Goal: Task Accomplishment & Management: Complete application form

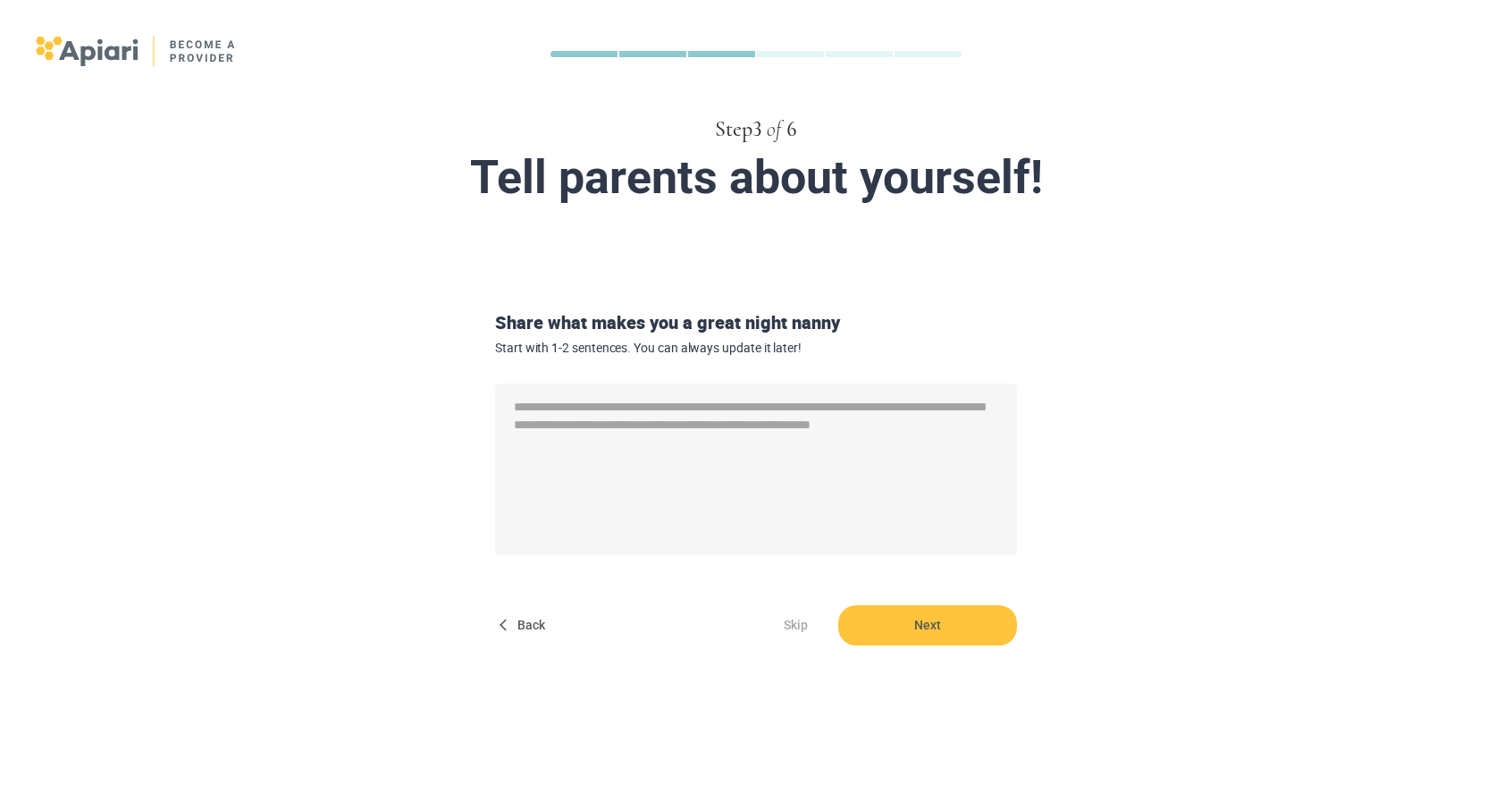
click at [531, 620] on span "Back" at bounding box center [524, 624] width 58 height 41
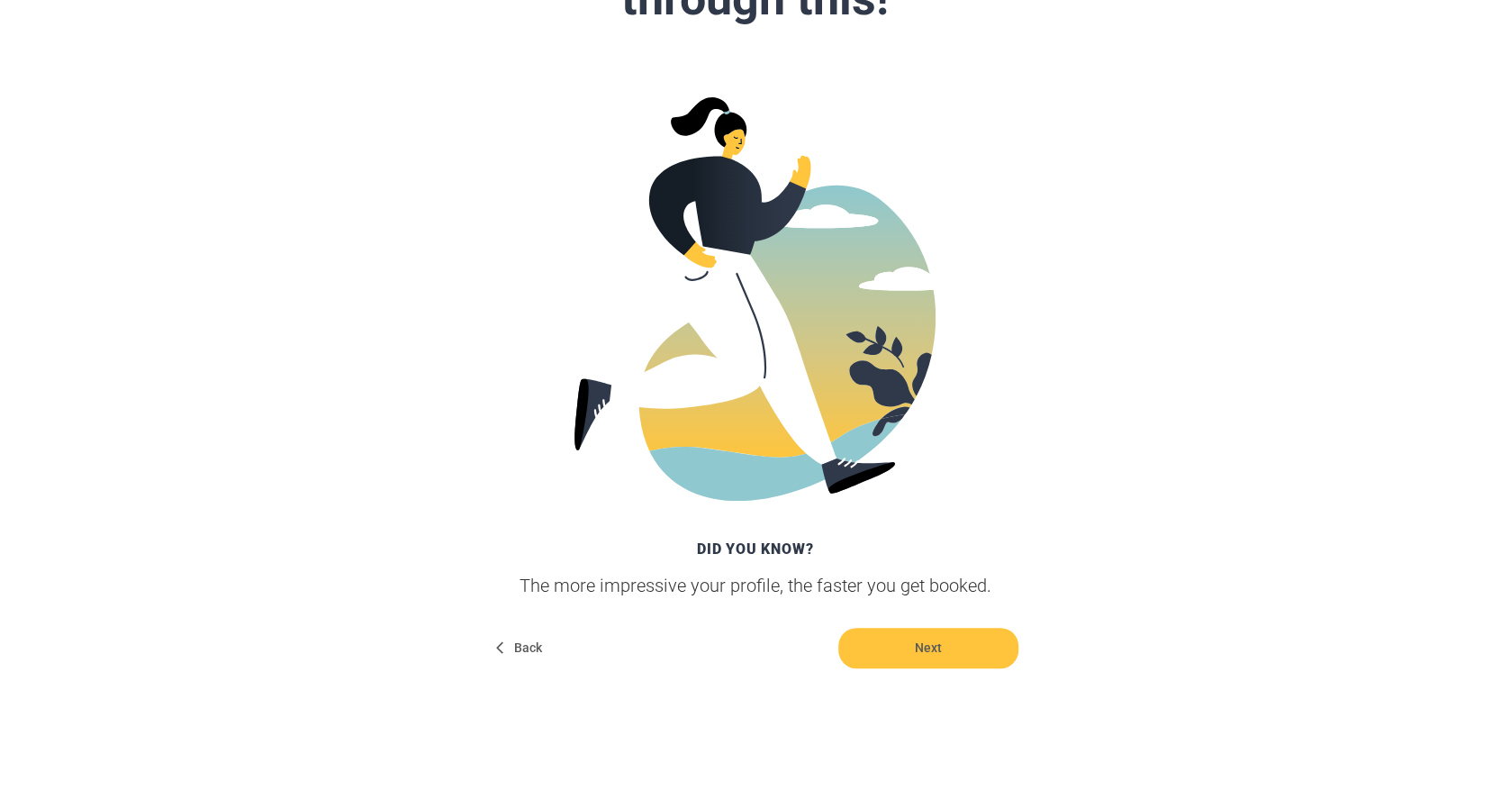
scroll to position [236, 0]
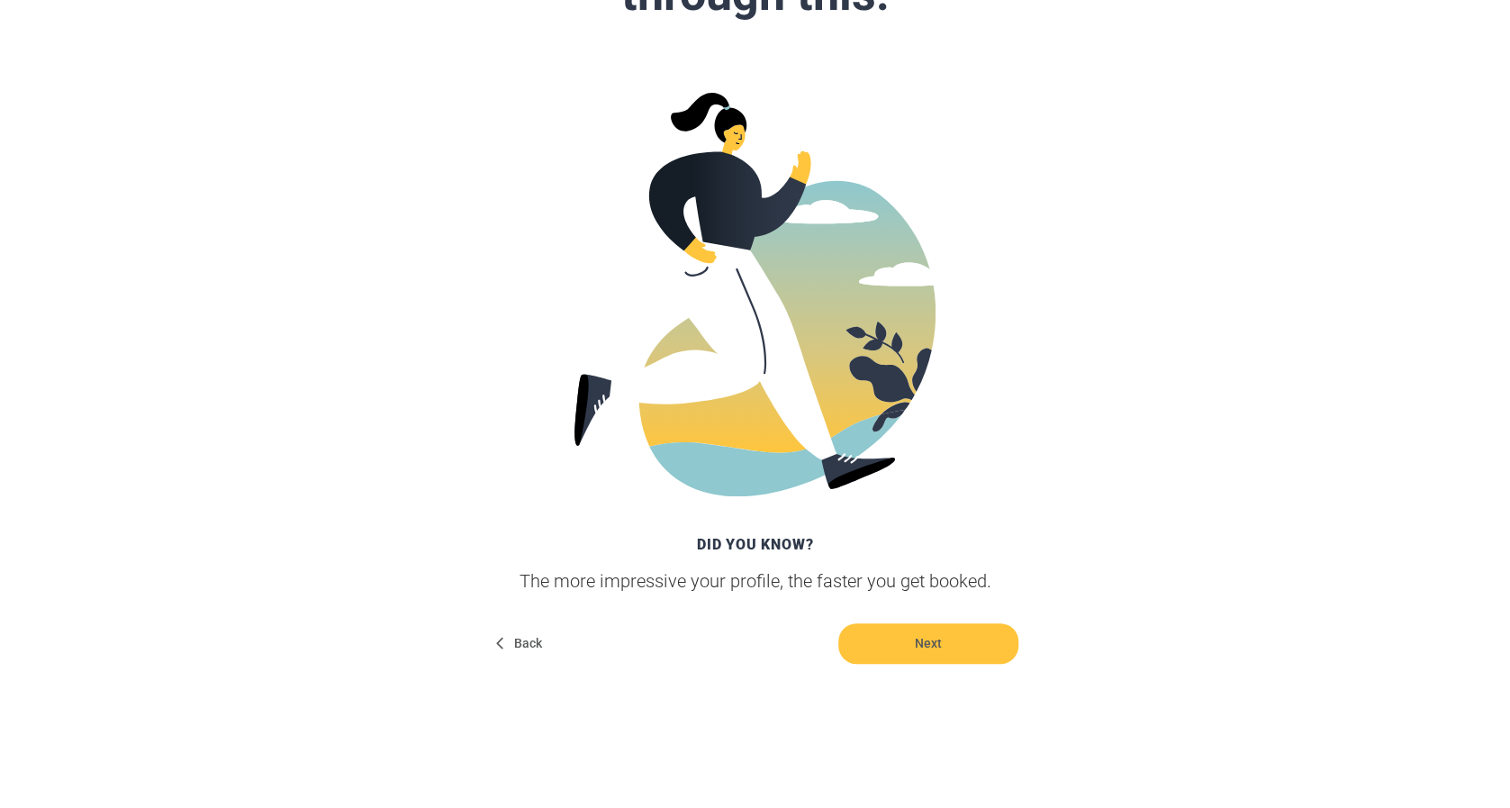
click at [526, 638] on span "Back" at bounding box center [521, 643] width 58 height 41
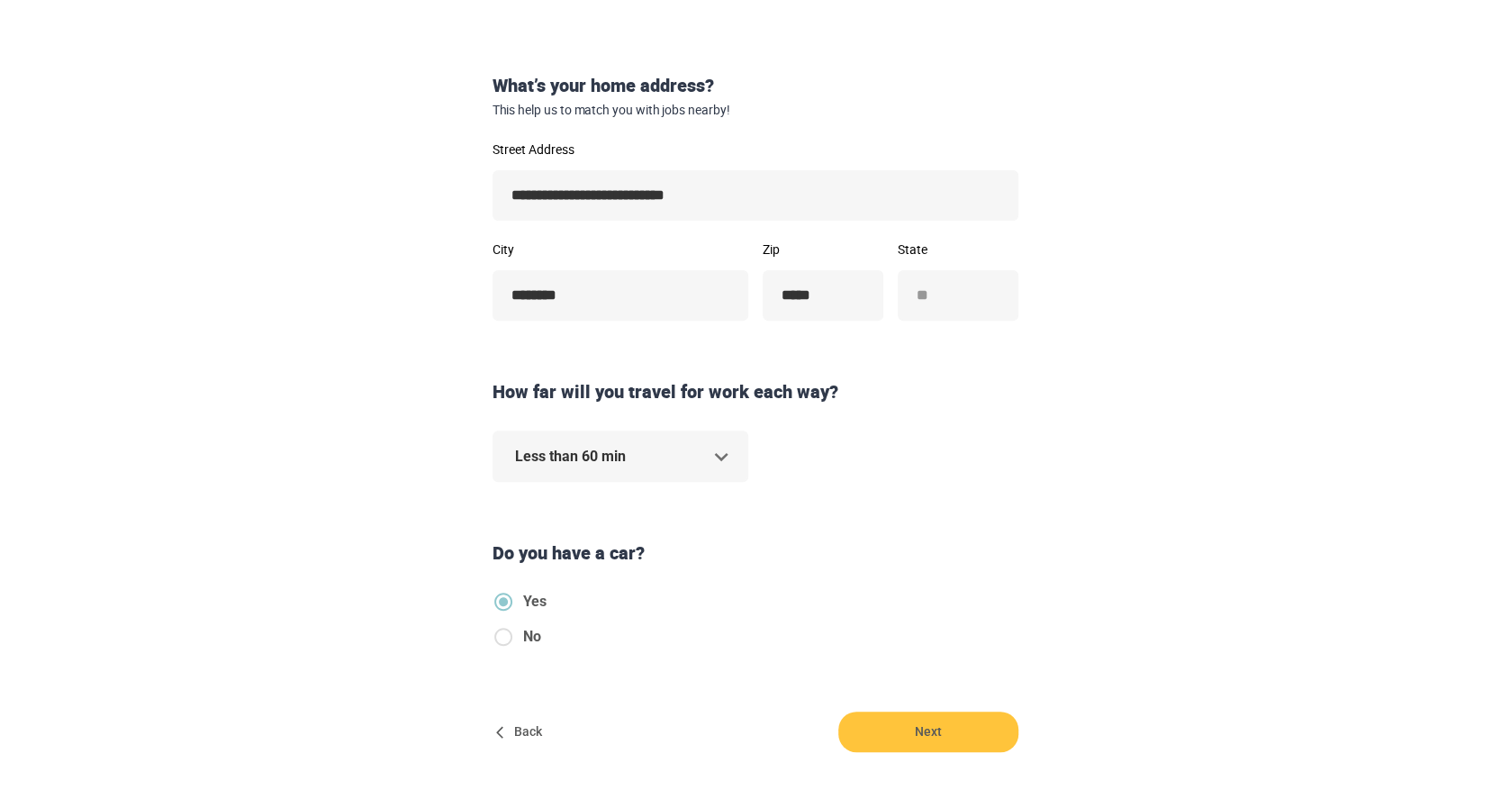
scroll to position [343, 0]
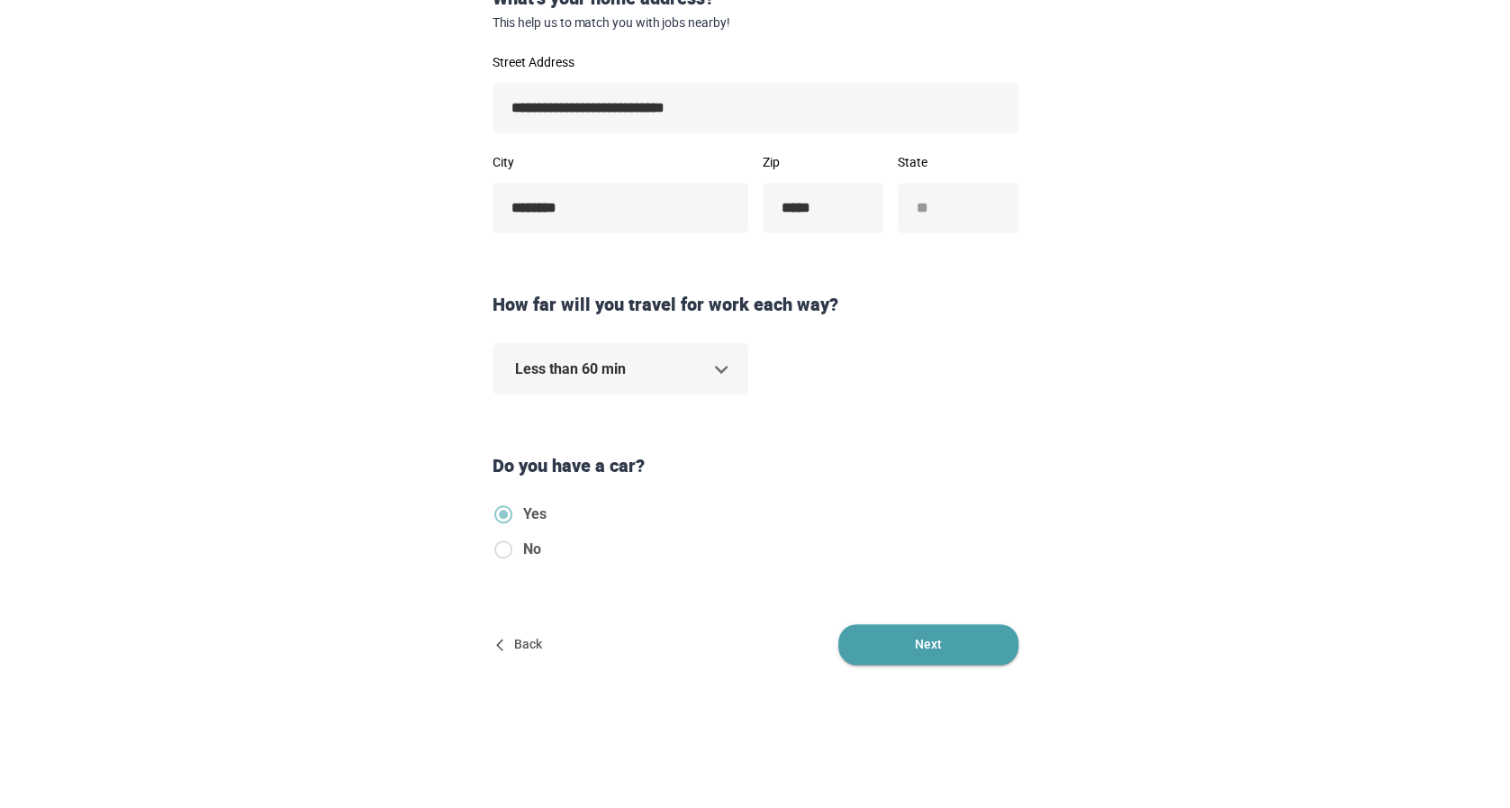
click at [945, 642] on span "Next" at bounding box center [928, 644] width 180 height 41
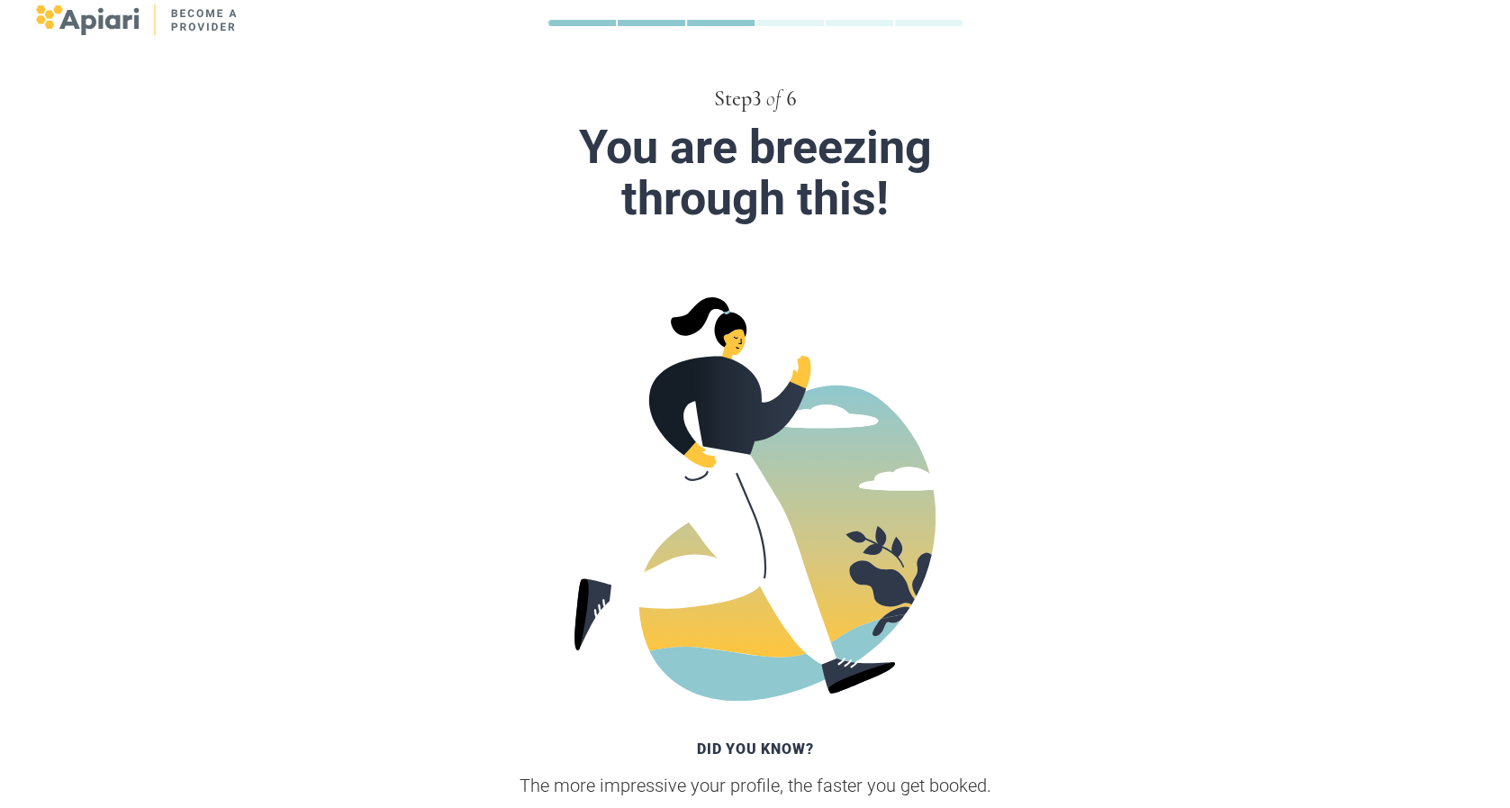
scroll to position [236, 0]
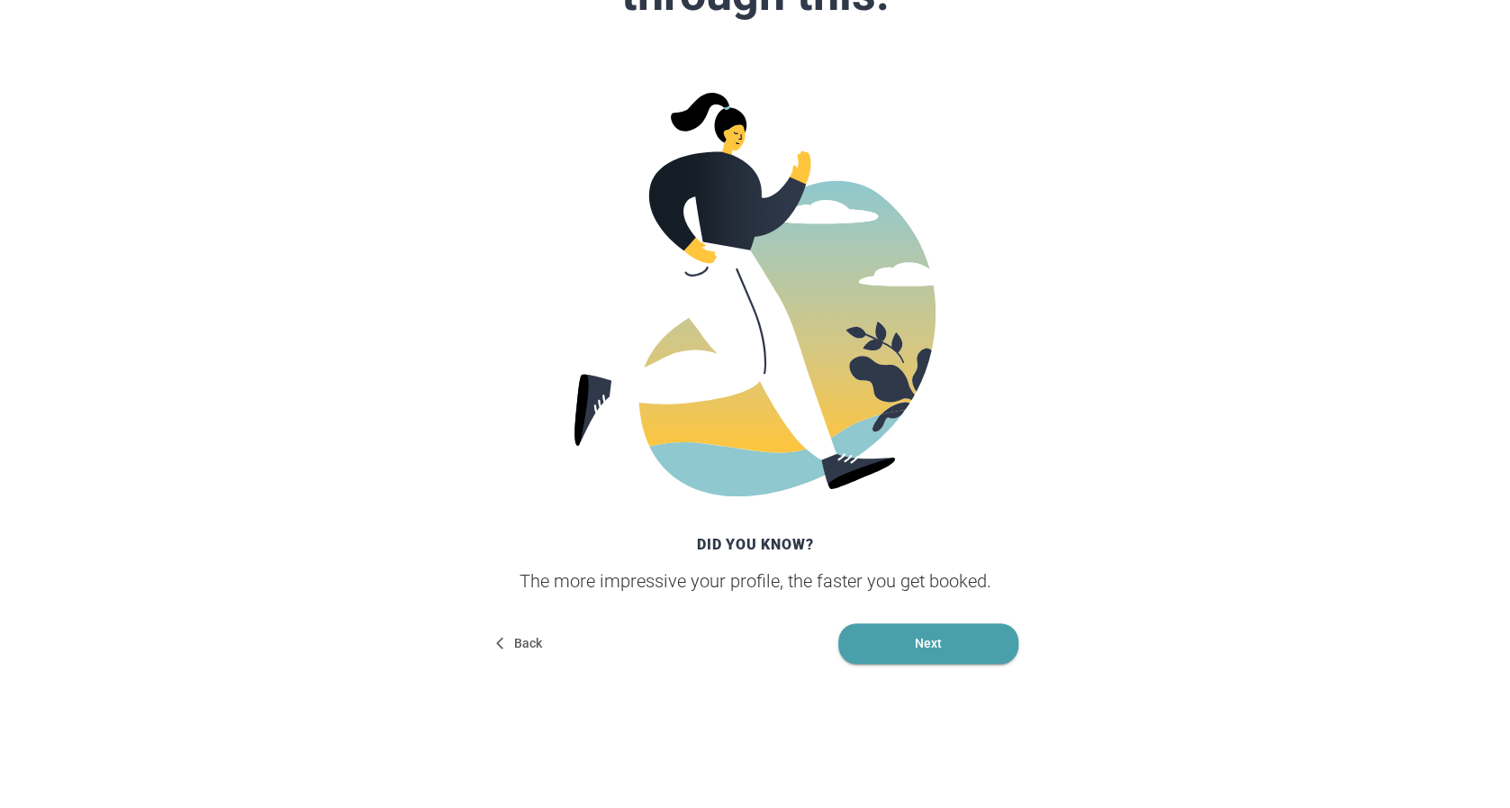
click at [927, 636] on span "Next" at bounding box center [928, 643] width 180 height 41
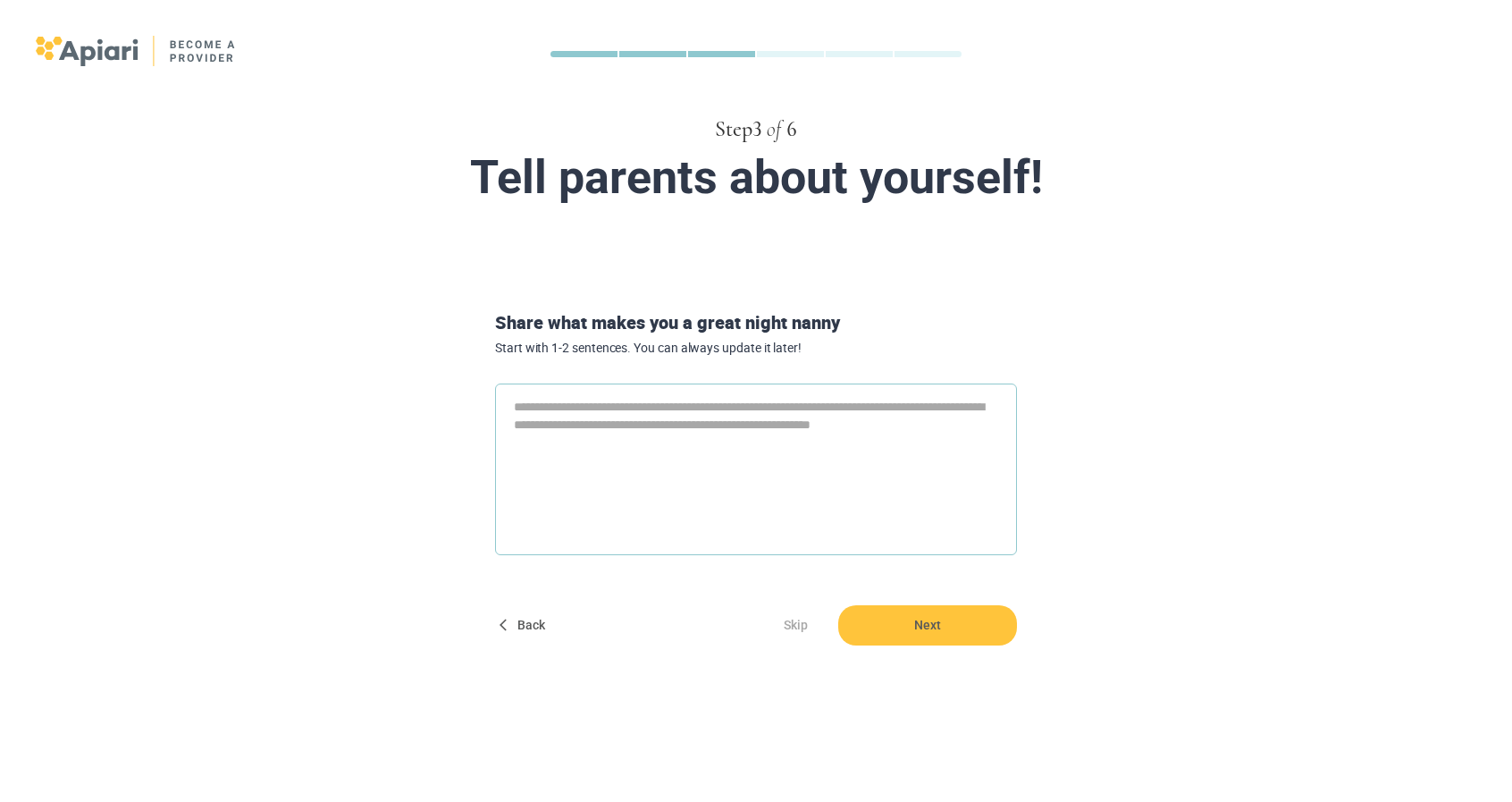
type textarea "*"
click at [520, 402] on textarea at bounding box center [756, 468] width 522 height 172
paste textarea "**********"
type textarea "**********"
type textarea "*"
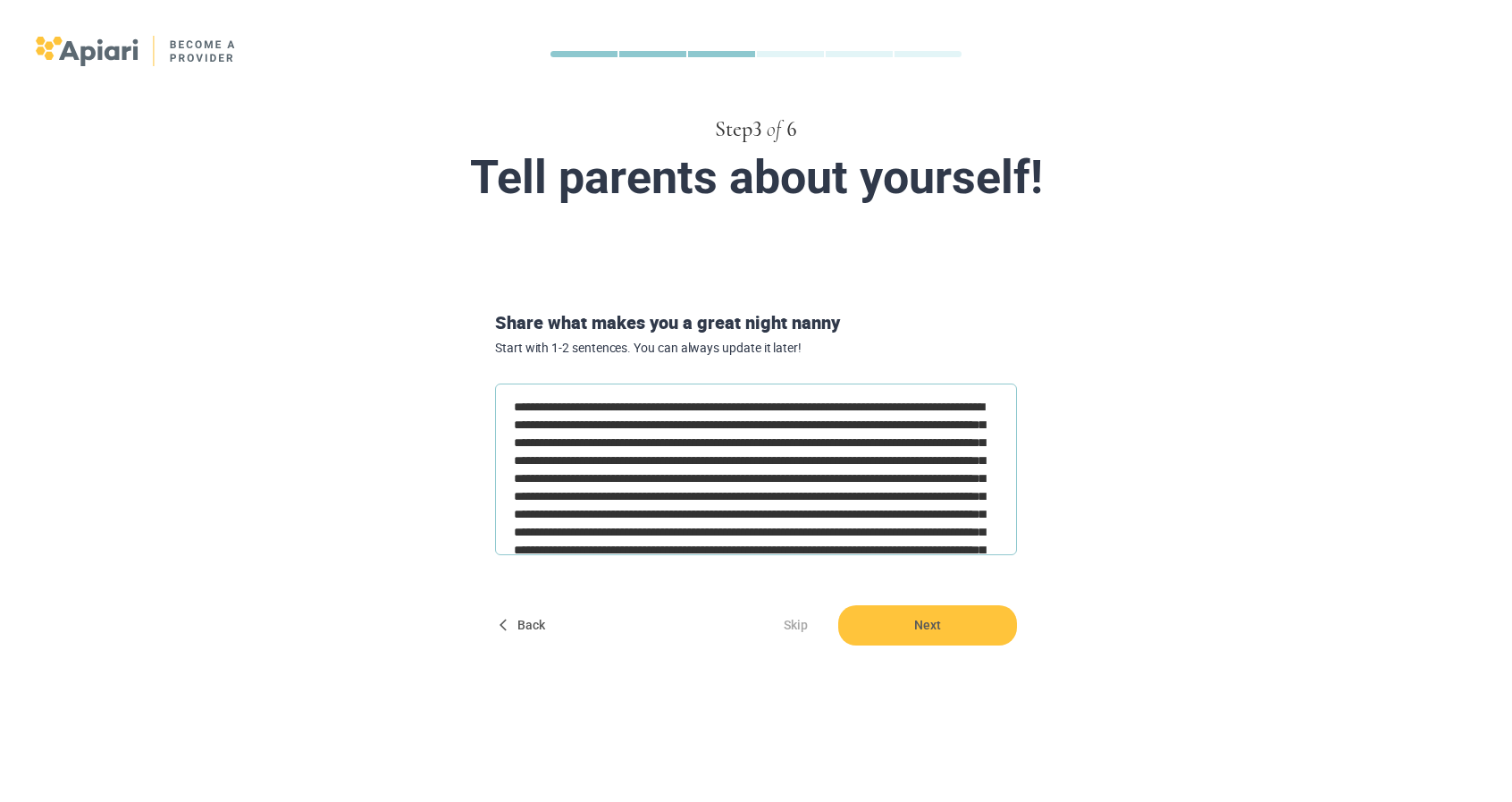
scroll to position [200, 0]
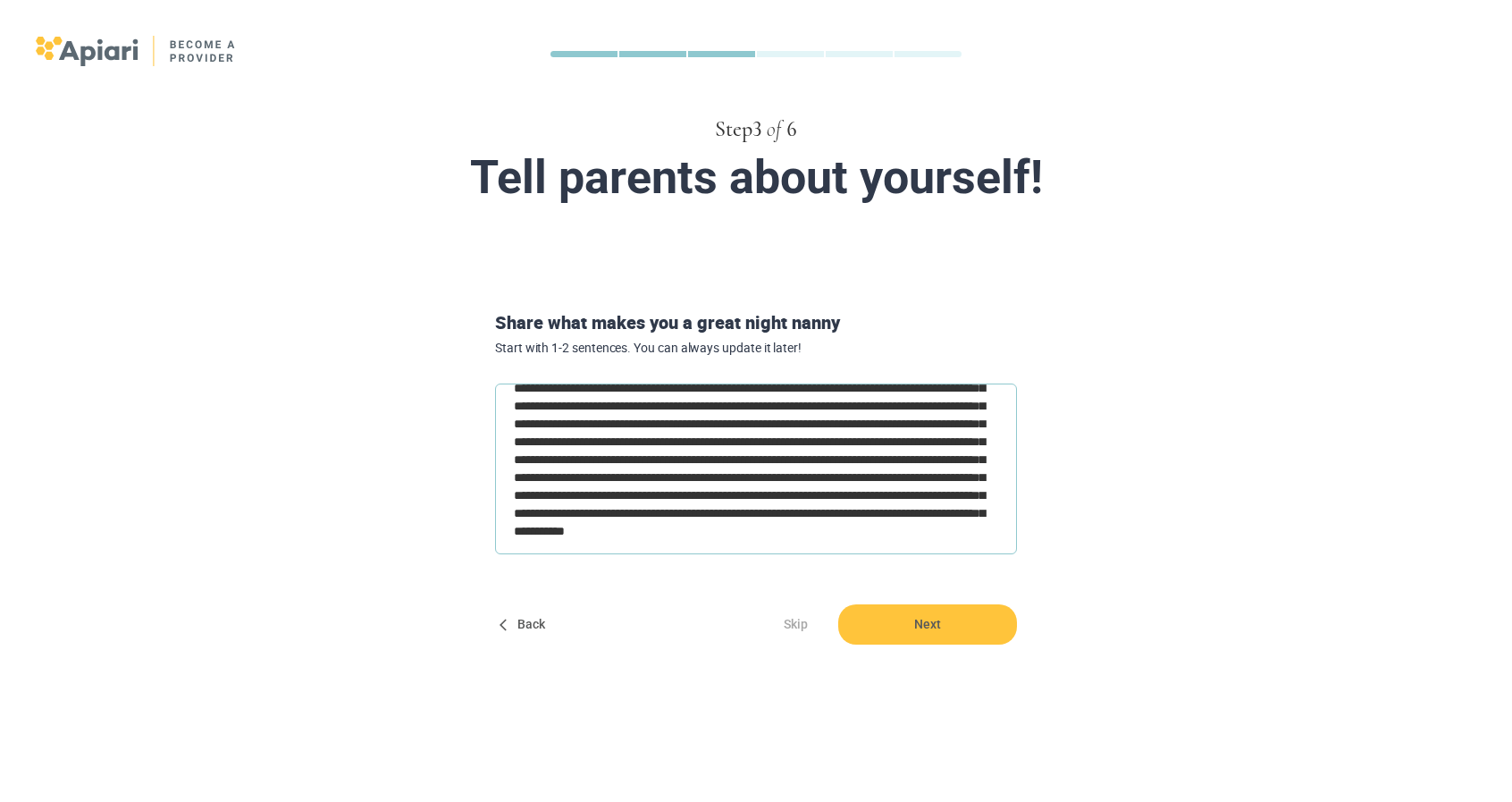
click at [652, 418] on textarea at bounding box center [756, 468] width 522 height 171
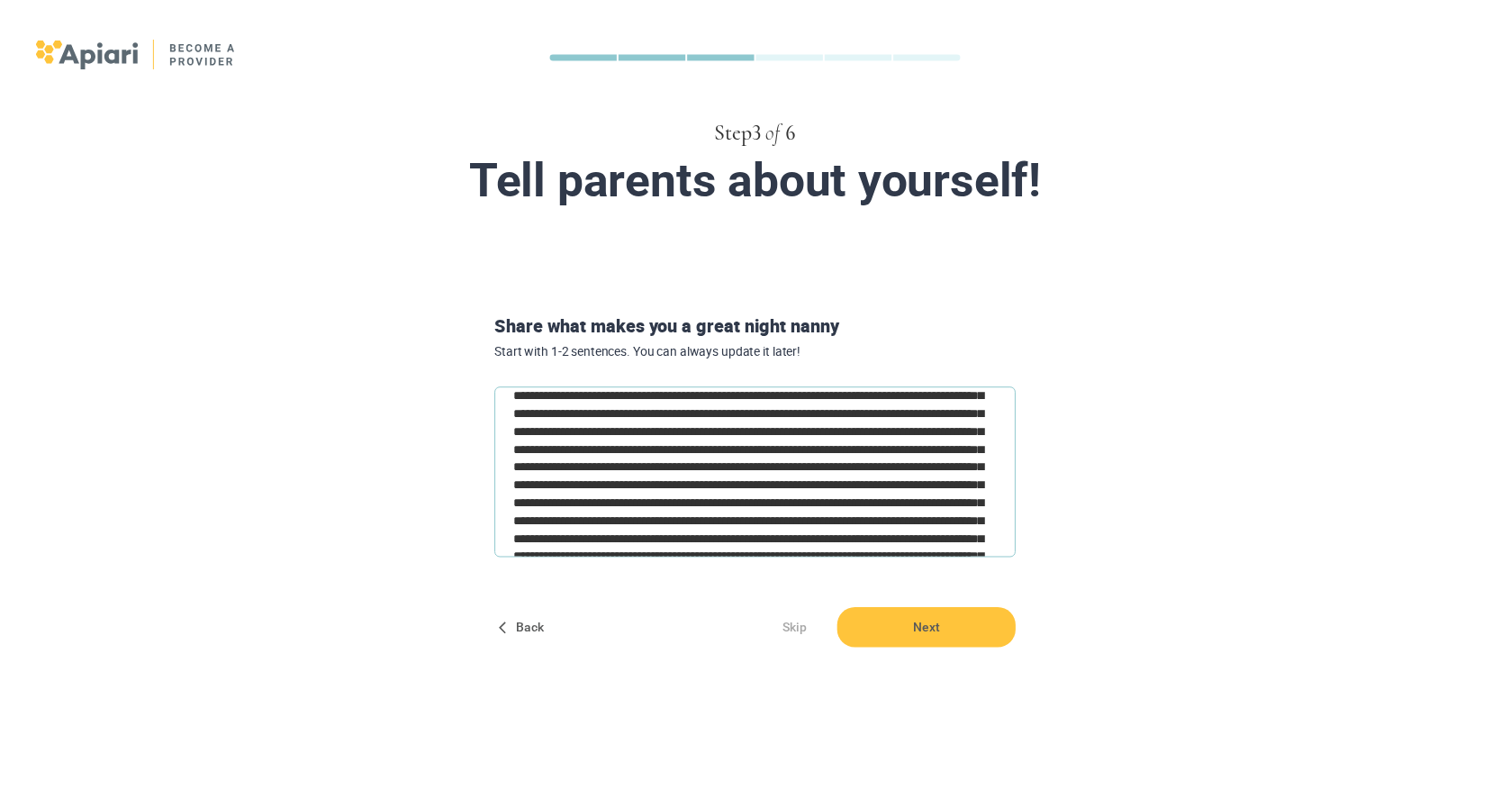
scroll to position [14, 0]
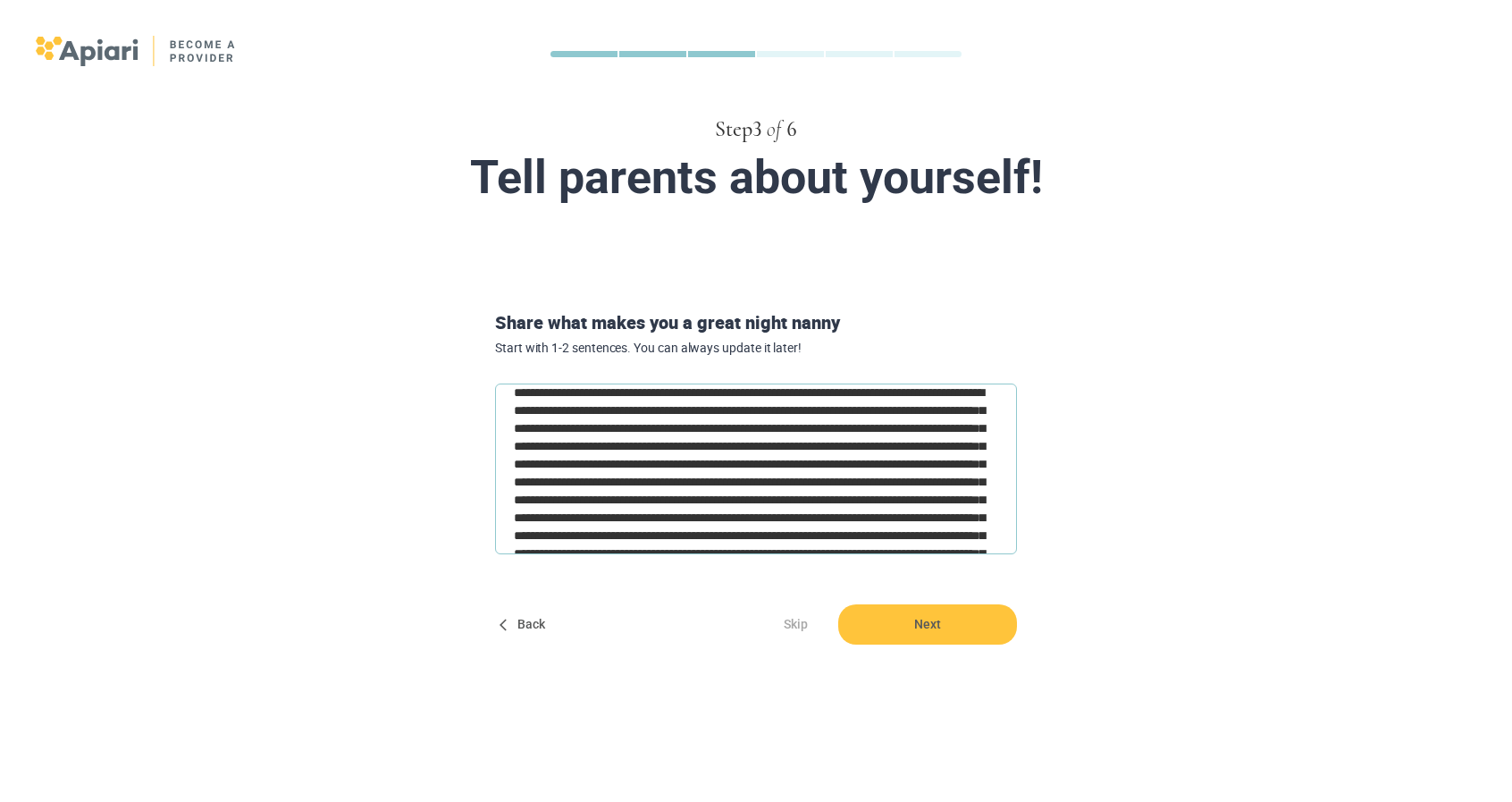
type textarea "**********"
drag, startPoint x: 862, startPoint y: 440, endPoint x: 631, endPoint y: 683, distance: 335.3
click at [610, 686] on div "Step 3 of 6 Tell parents about yourself! Share what makes you a great night nan…" at bounding box center [756, 349] width 1512 height 700
click at [962, 617] on span "Next" at bounding box center [927, 624] width 179 height 41
type textarea "*"
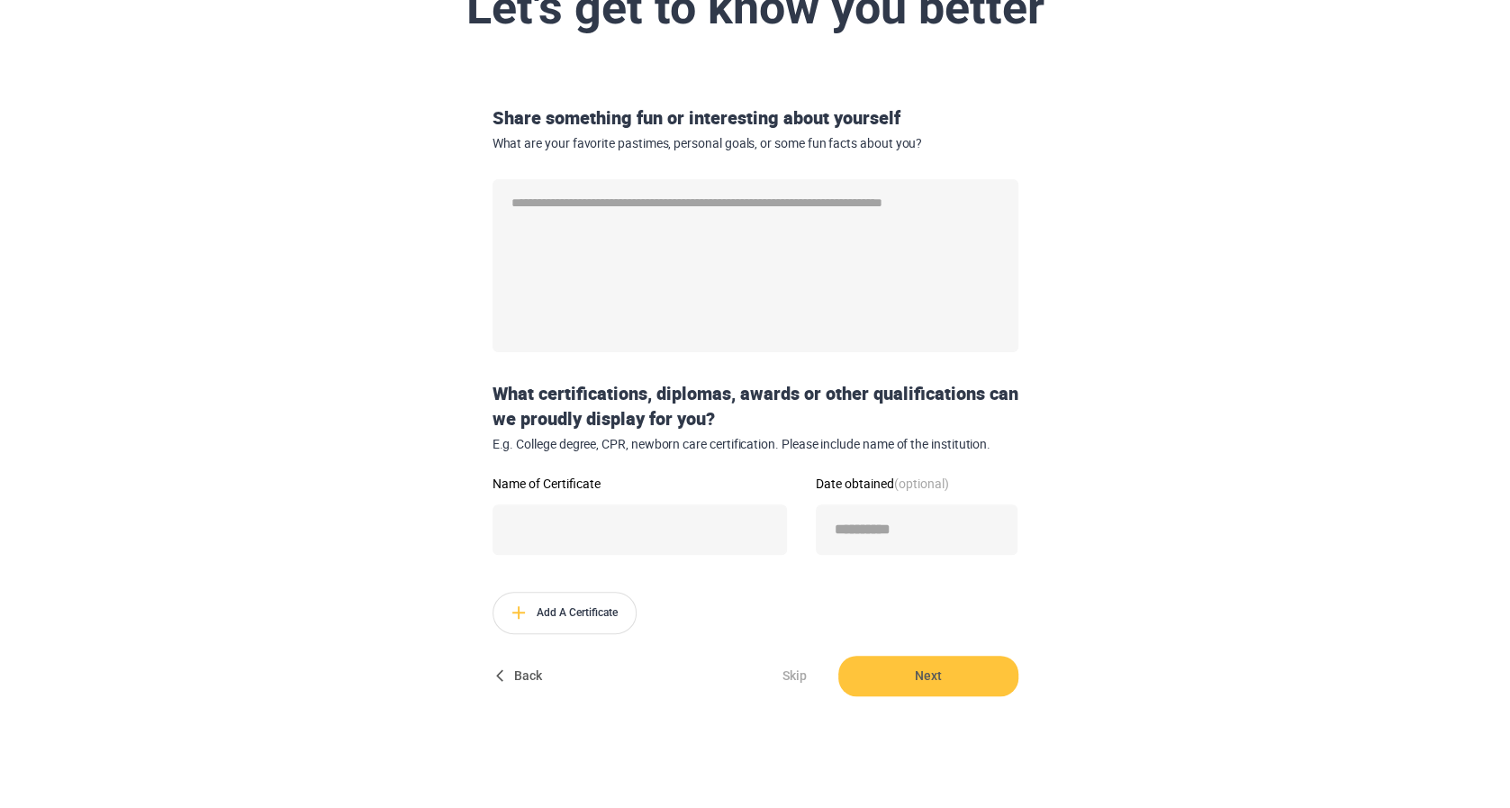
scroll to position [180, 0]
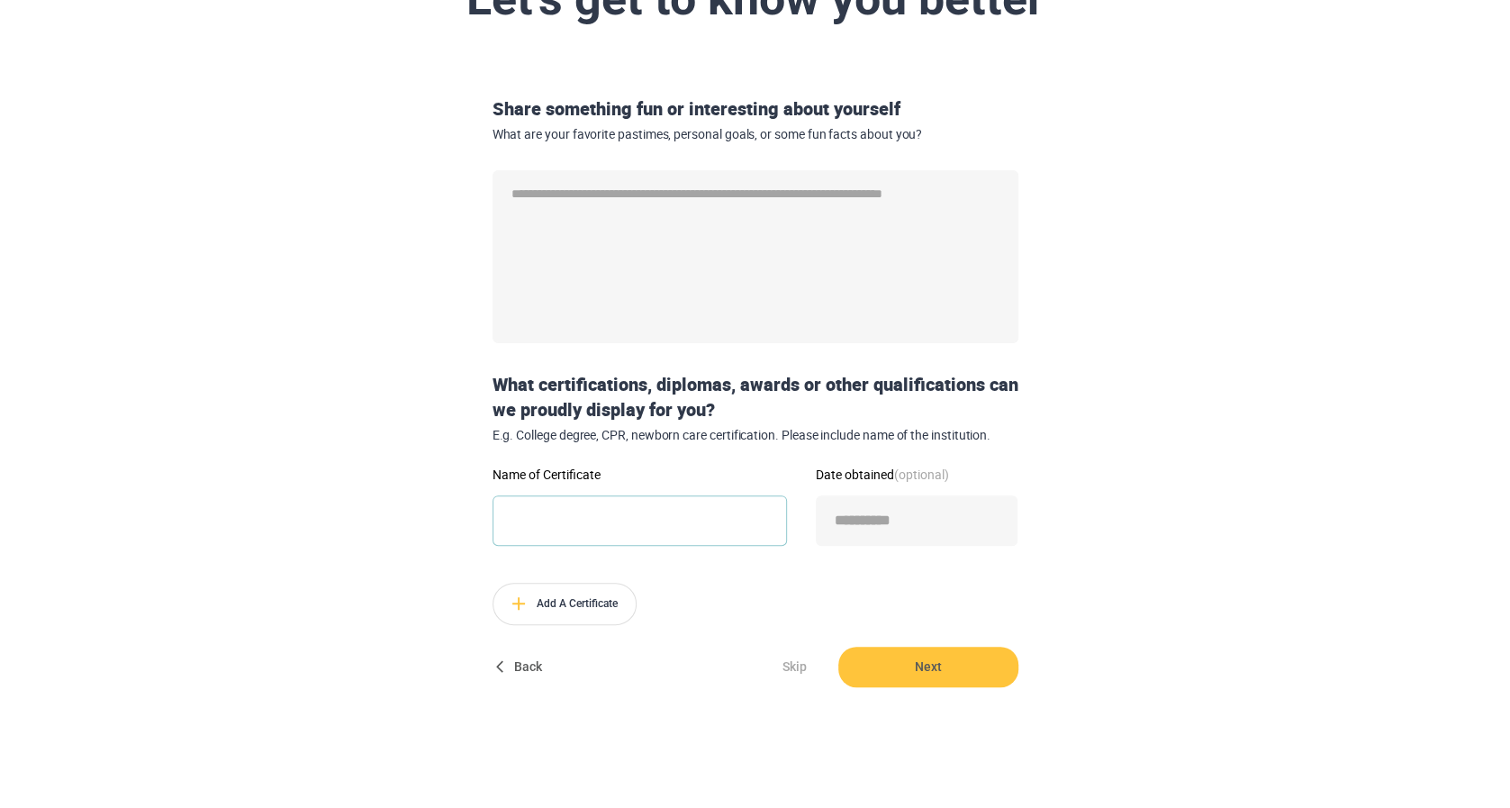
click at [554, 530] on input "Name of Certificate" at bounding box center [639, 520] width 294 height 50
click at [349, 573] on form "Share something fun or interesting about yourself What are your favorite pastim…" at bounding box center [755, 391] width 922 height 590
